Goal: Task Accomplishment & Management: Use online tool/utility

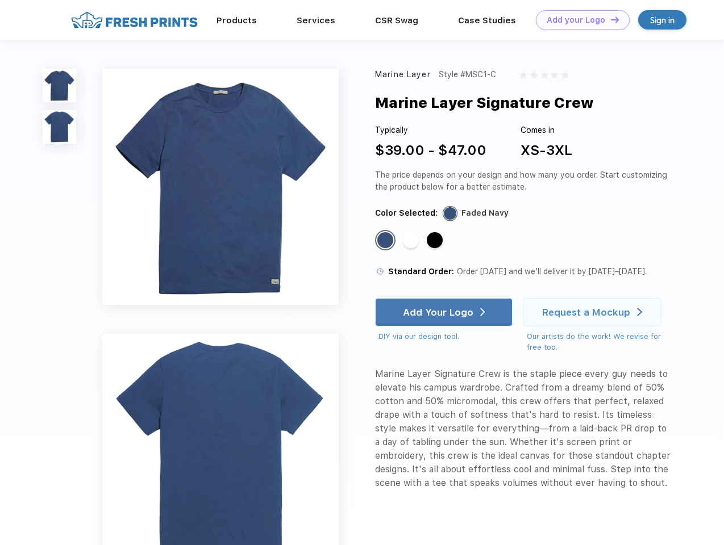
click at [578, 20] on link "Add your Logo Design Tool" at bounding box center [583, 20] width 94 height 20
click at [0, 0] on div "Design Tool" at bounding box center [0, 0] width 0 height 0
click at [610, 19] on link "Add your Logo Design Tool" at bounding box center [583, 20] width 94 height 20
click at [60, 85] on img at bounding box center [60, 86] width 34 height 34
click at [60, 127] on img at bounding box center [60, 127] width 34 height 34
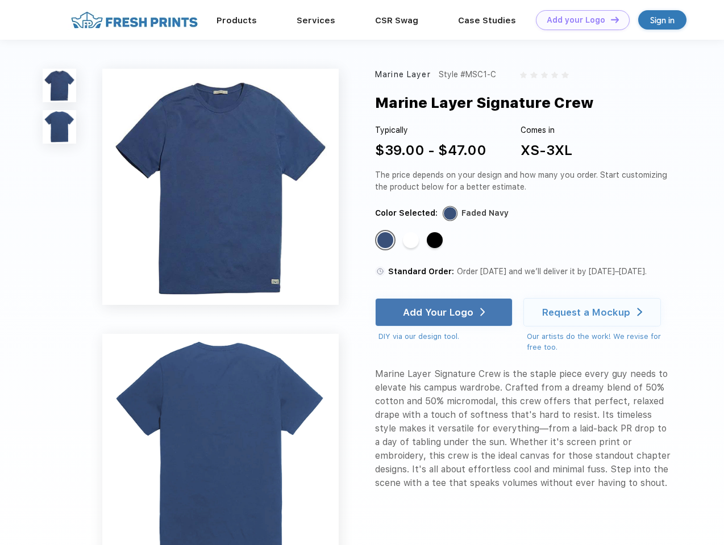
click at [386, 241] on div "Standard Color" at bounding box center [385, 240] width 16 height 16
click at [412, 241] on div "Standard Color" at bounding box center [411, 240] width 16 height 16
click at [436, 241] on div "Standard Color" at bounding box center [435, 240] width 16 height 16
click at [445, 313] on div "Add Your Logo" at bounding box center [438, 312] width 70 height 11
click at [594, 313] on div "Request a Mockup" at bounding box center [586, 312] width 88 height 11
